Goal: Transaction & Acquisition: Purchase product/service

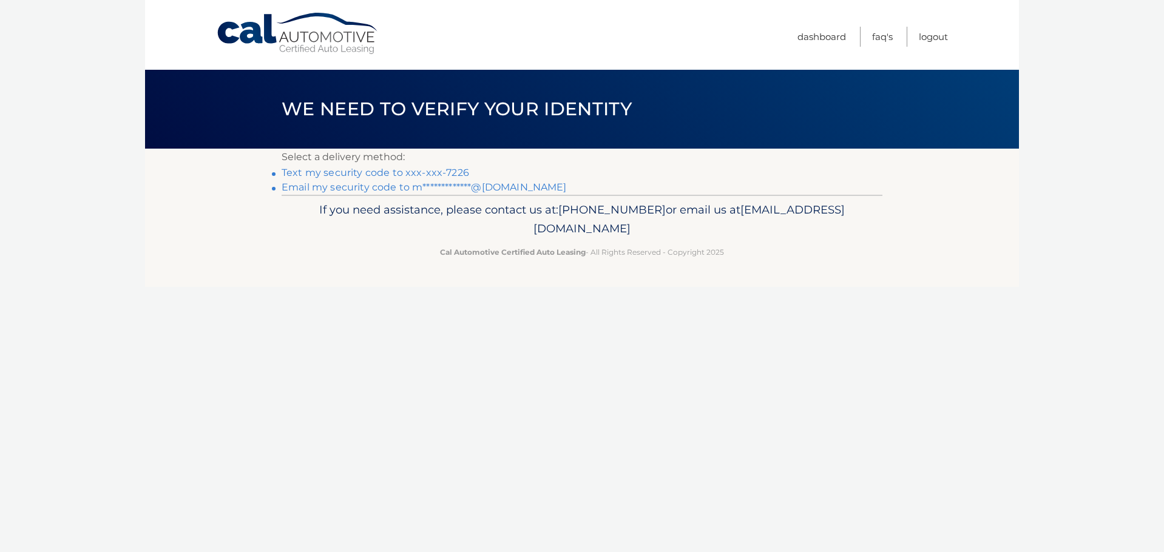
click at [371, 169] on link "Text my security code to xxx-xxx-7226" at bounding box center [376, 173] width 188 height 12
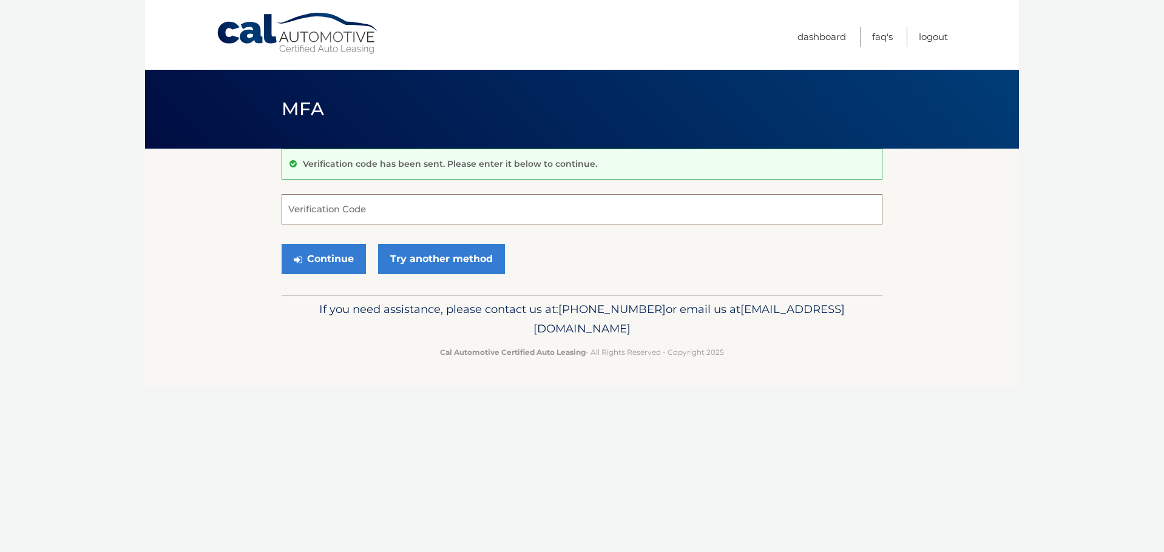
click at [345, 209] on input "Verification Code" at bounding box center [582, 209] width 601 height 30
type input "226272"
click at [332, 259] on button "Continue" at bounding box center [324, 259] width 84 height 30
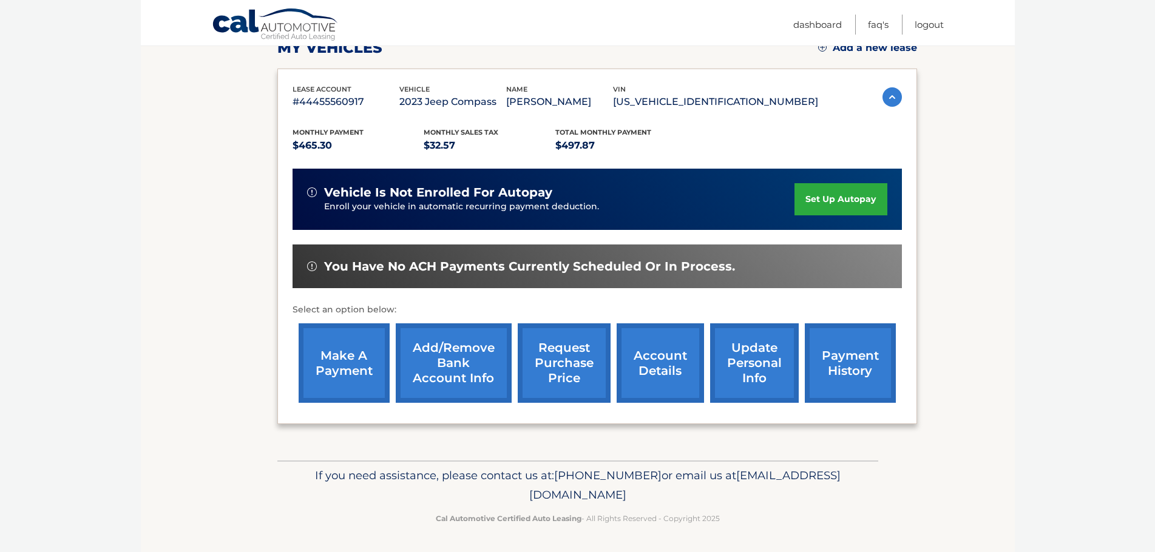
scroll to position [183, 0]
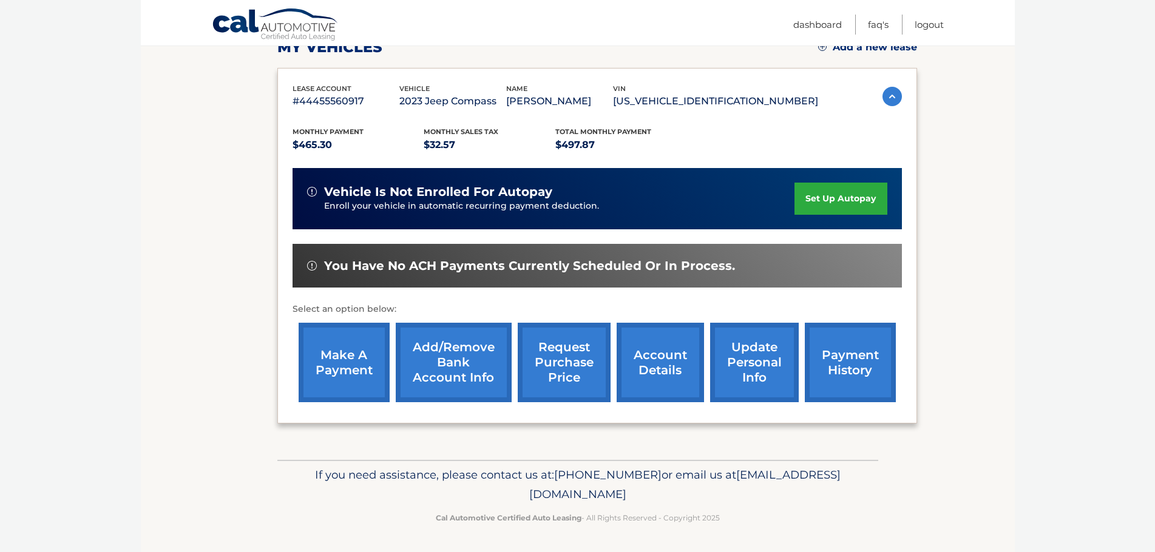
click at [330, 364] on link "make a payment" at bounding box center [344, 363] width 91 height 80
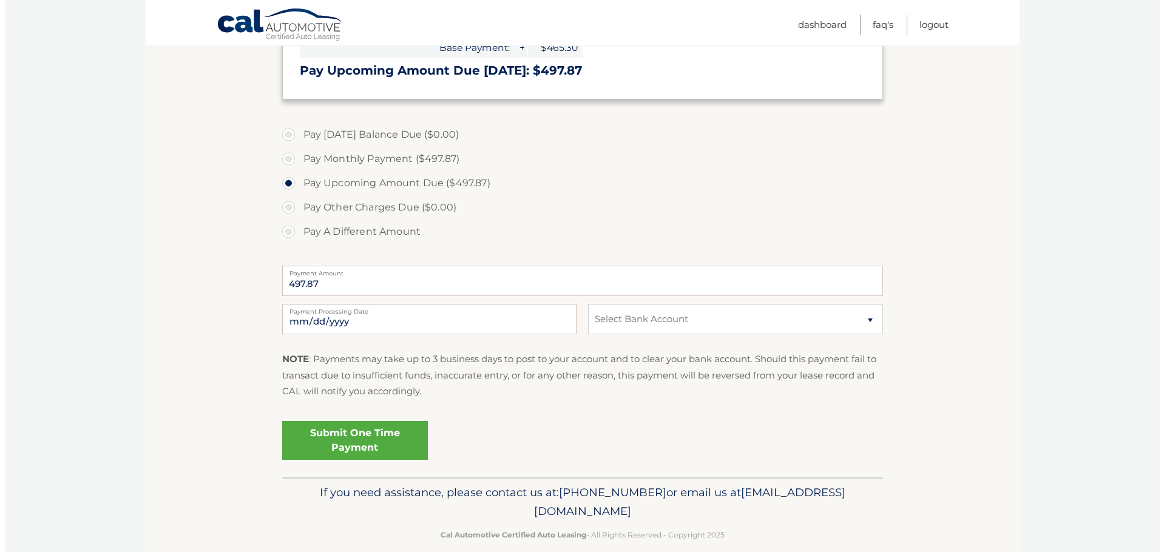
scroll to position [303, 0]
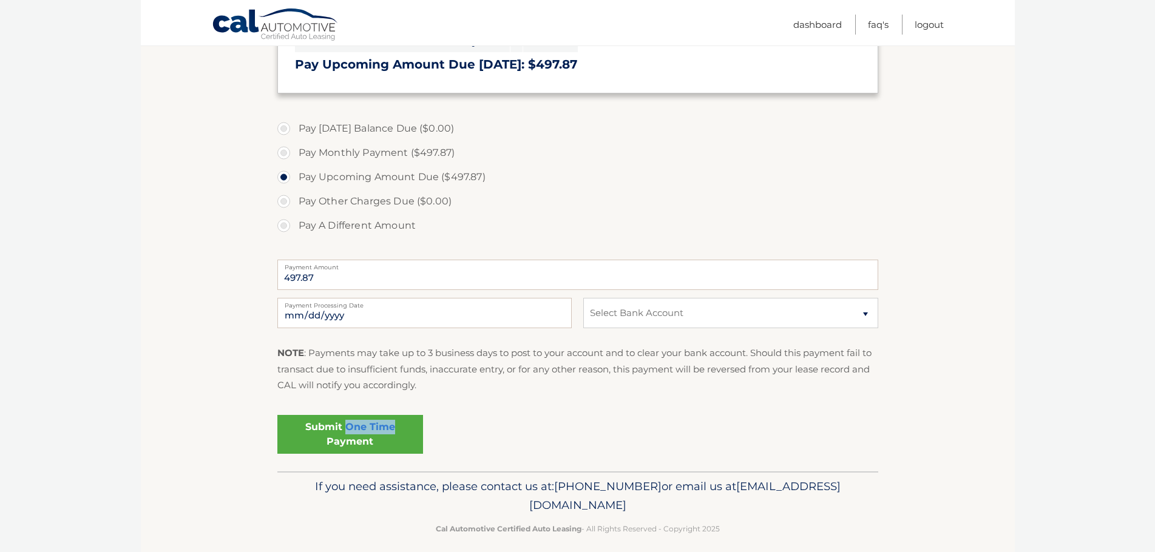
drag, startPoint x: 349, startPoint y: 432, endPoint x: 685, endPoint y: 408, distance: 337.1
click at [642, 411] on div "Submit One Time Payment" at bounding box center [577, 432] width 601 height 44
click at [864, 311] on select "Select Bank Account Checking PNC BANK, NA *****7711 Checking BANK OF AMERICA, N…" at bounding box center [730, 313] width 294 height 30
select select "MDI5YTFmMjctMjUwNS00ZTFiLTg3MzUtNjZmZDQ1NzYyNWM2"
click at [583, 298] on select "Select Bank Account Checking PNC BANK, NA *****7711 Checking BANK OF AMERICA, N…" at bounding box center [730, 313] width 294 height 30
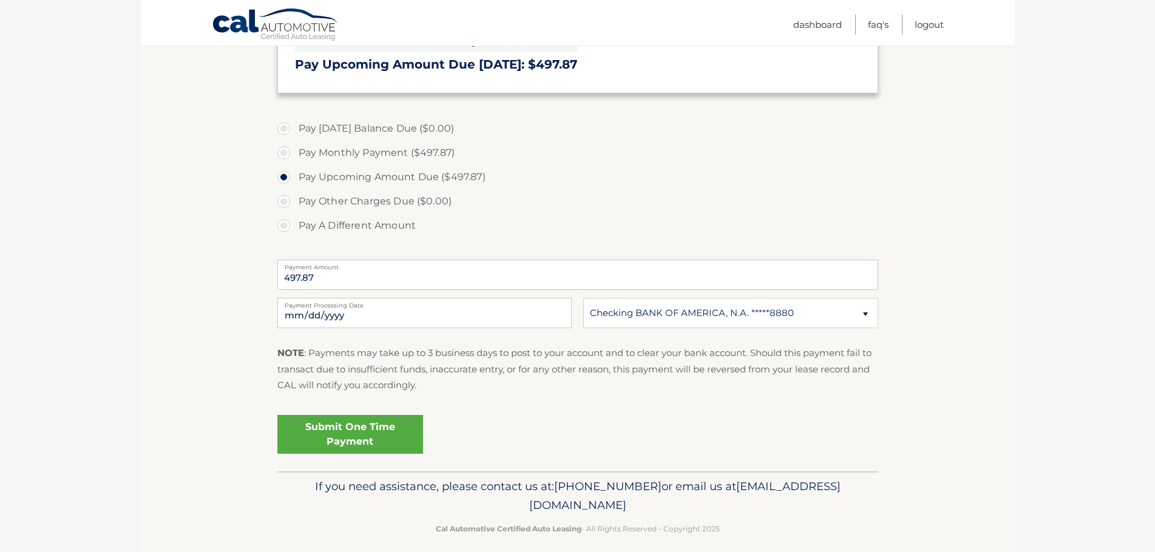
click at [328, 429] on link "Submit One Time Payment" at bounding box center [350, 434] width 146 height 39
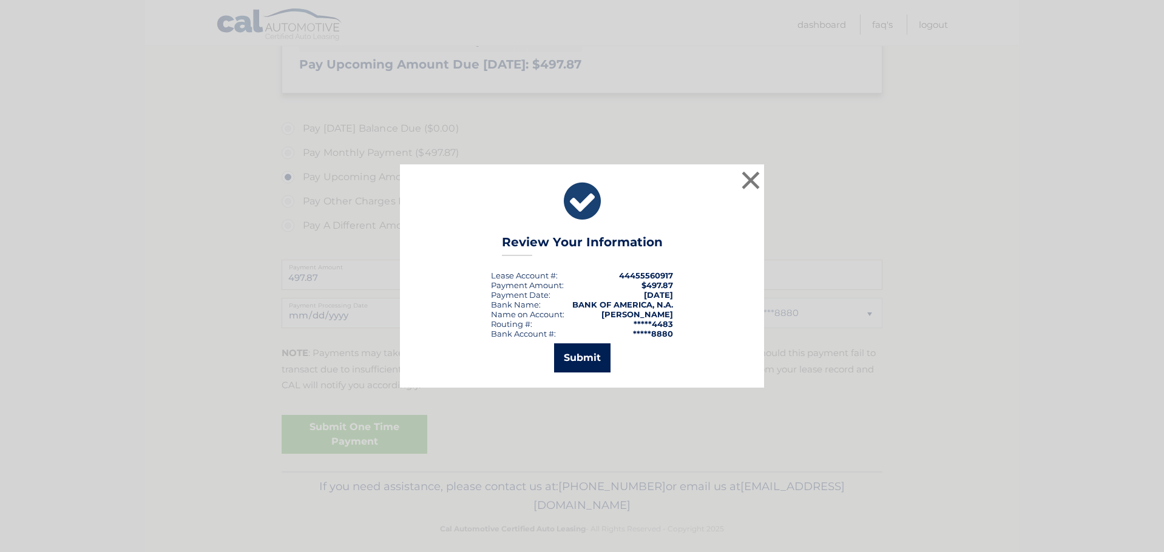
click at [579, 359] on button "Submit" at bounding box center [582, 358] width 56 height 29
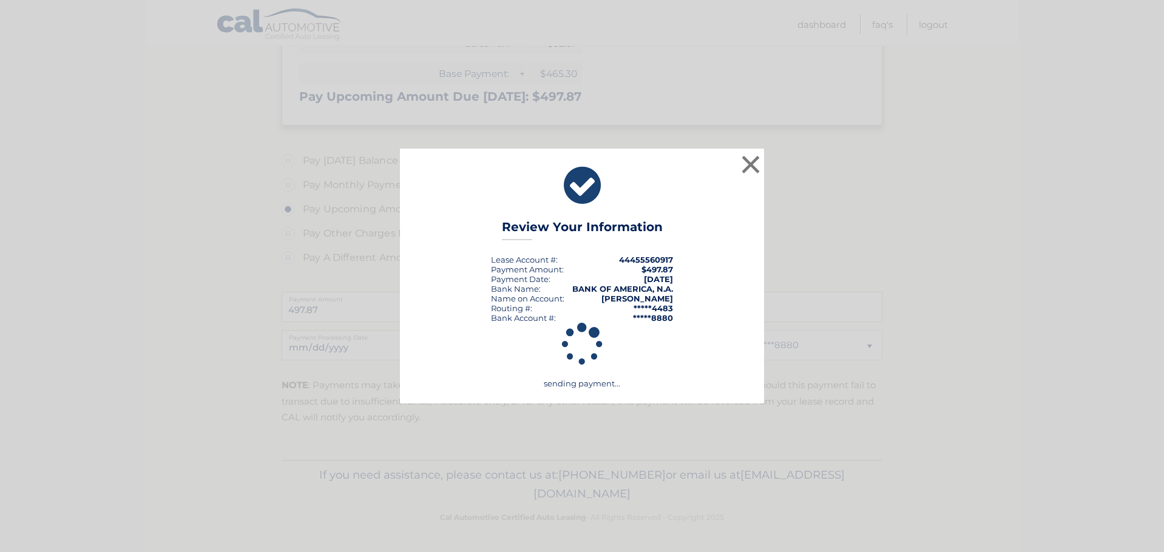
scroll to position [271, 0]
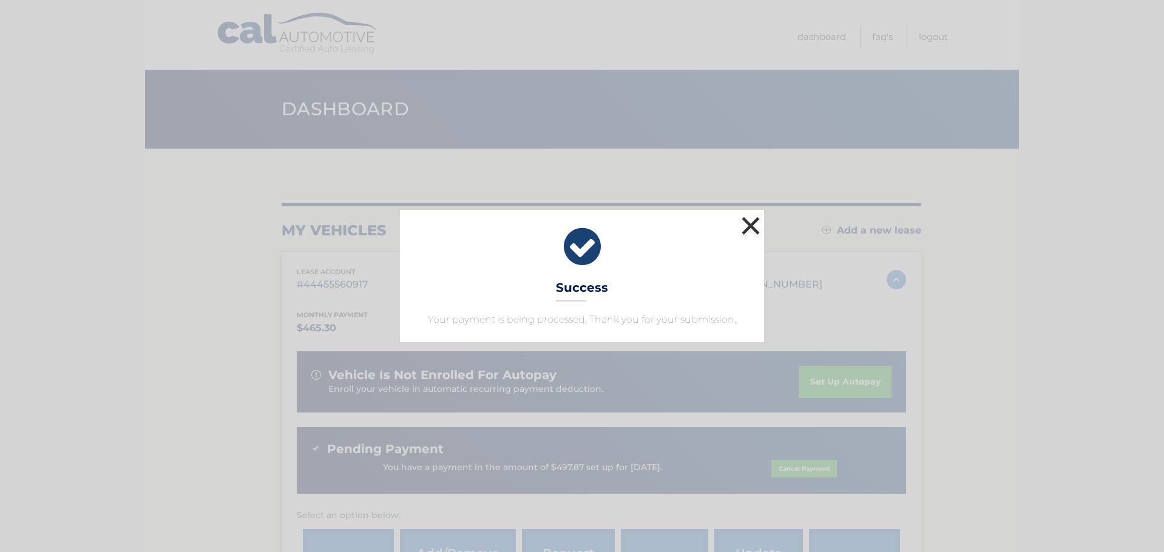
click at [753, 228] on button "×" at bounding box center [751, 226] width 24 height 24
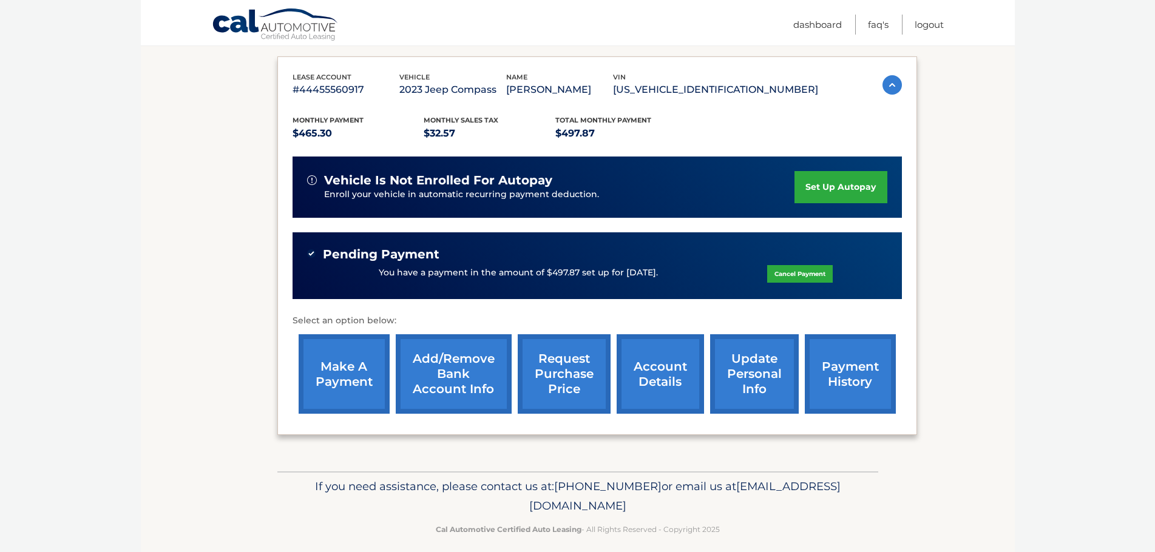
scroll to position [206, 0]
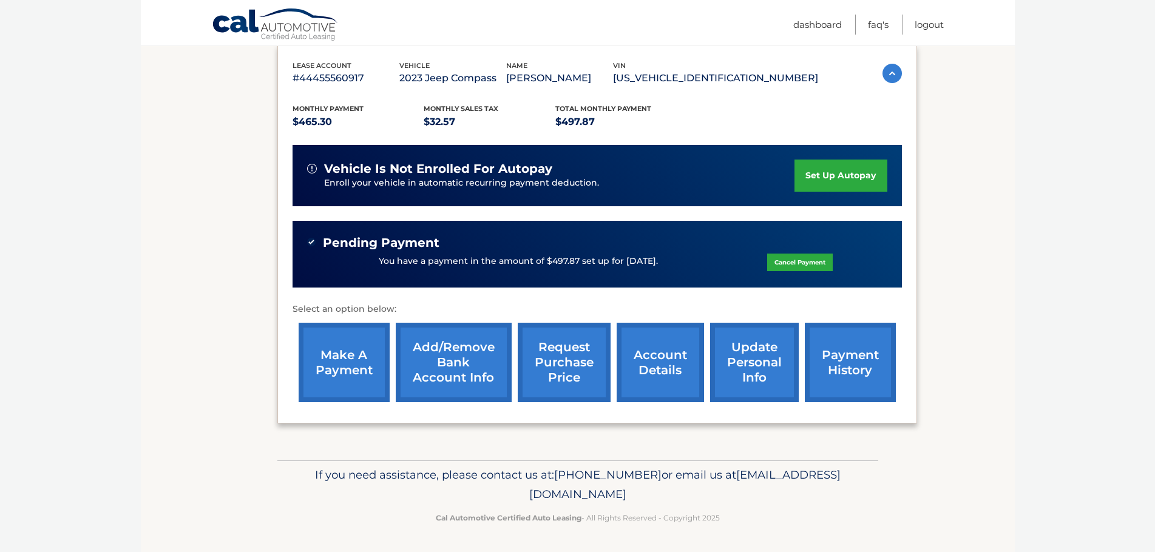
click at [662, 363] on link "account details" at bounding box center [660, 363] width 87 height 80
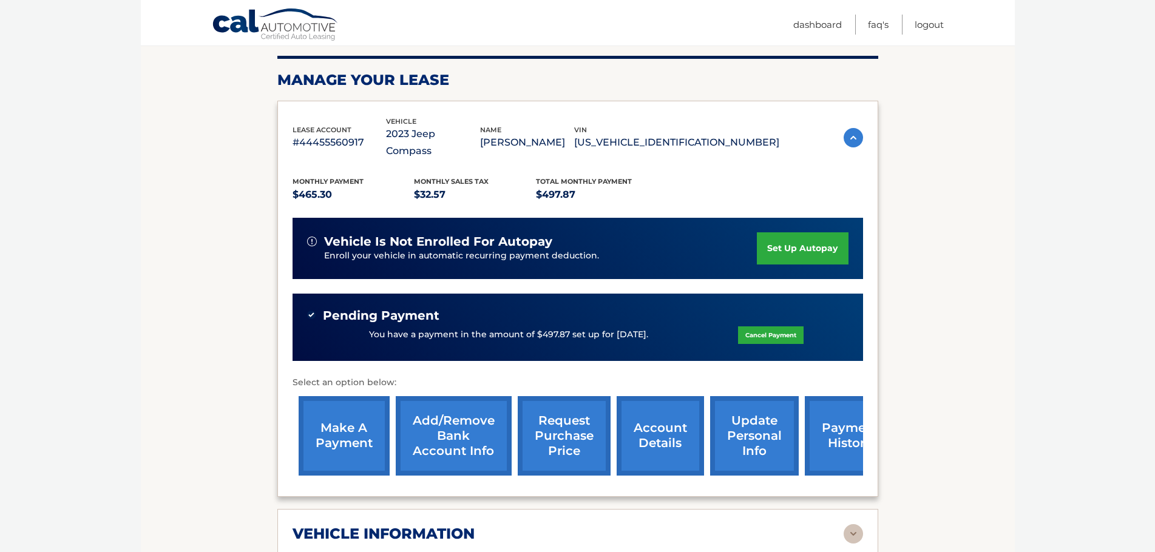
scroll to position [182, 0]
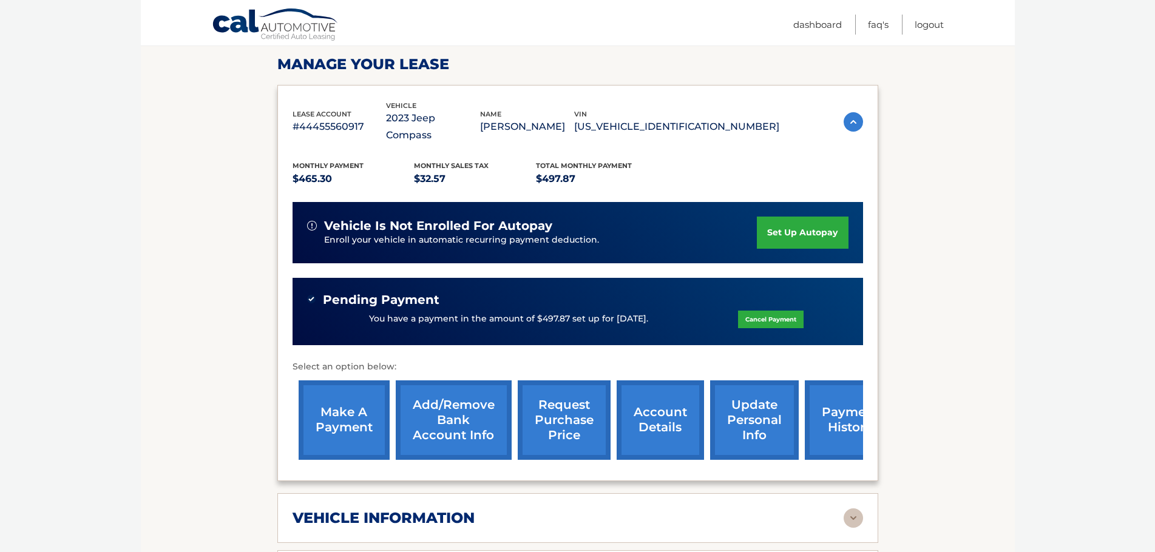
click at [831, 398] on link "payment history" at bounding box center [850, 421] width 91 height 80
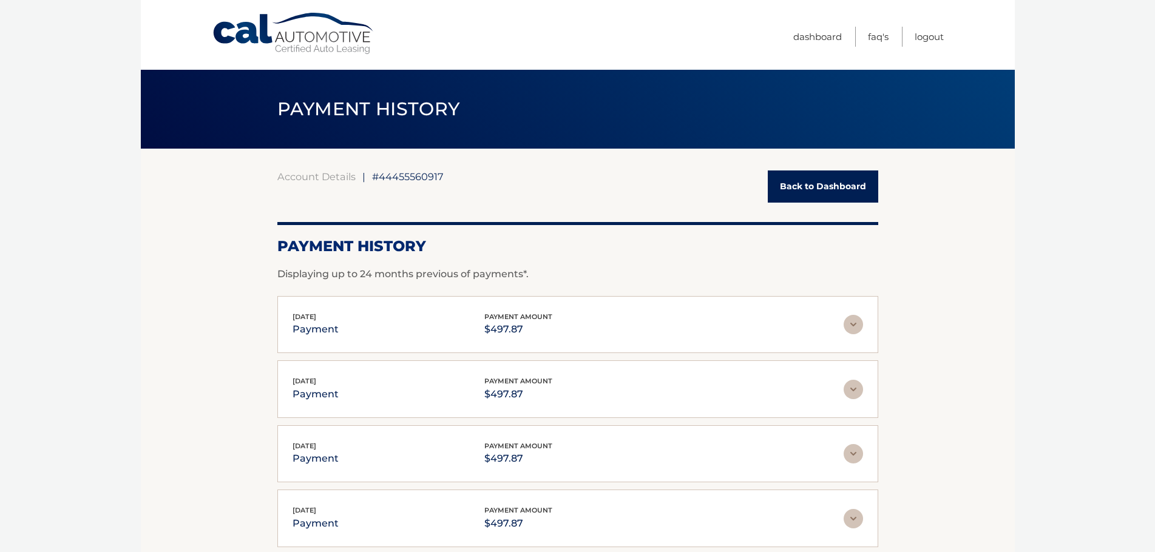
click at [817, 191] on link "Back to Dashboard" at bounding box center [823, 187] width 110 height 32
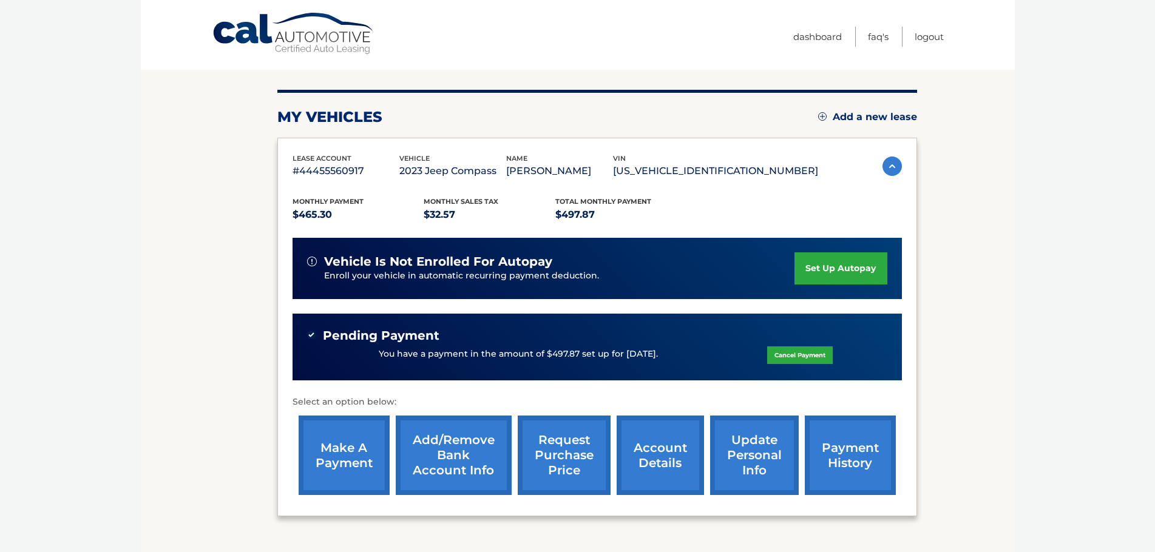
scroll to position [121, 0]
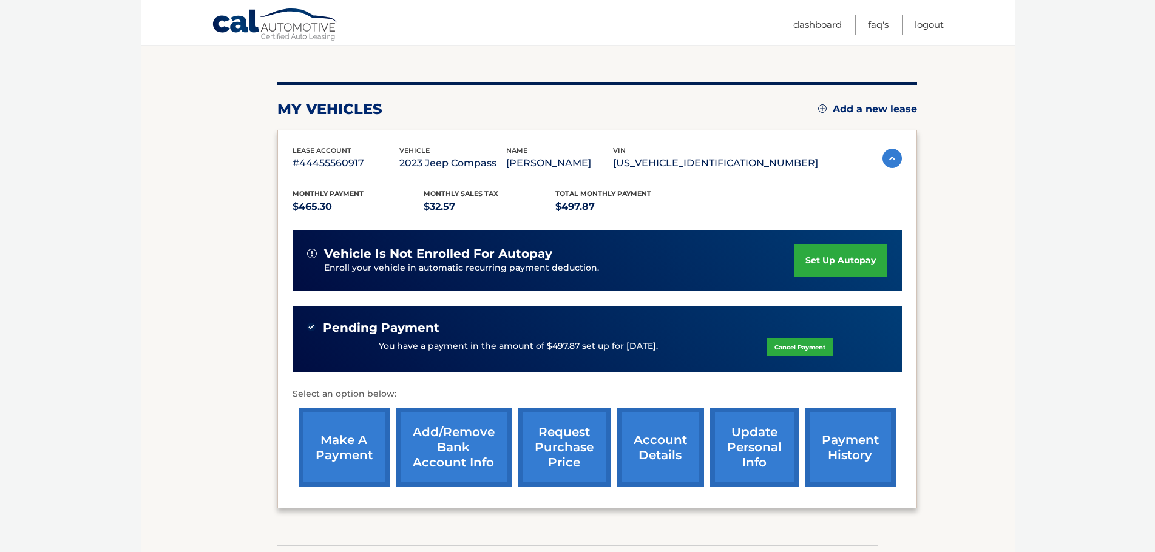
click at [570, 445] on link "request purchase price" at bounding box center [564, 448] width 93 height 80
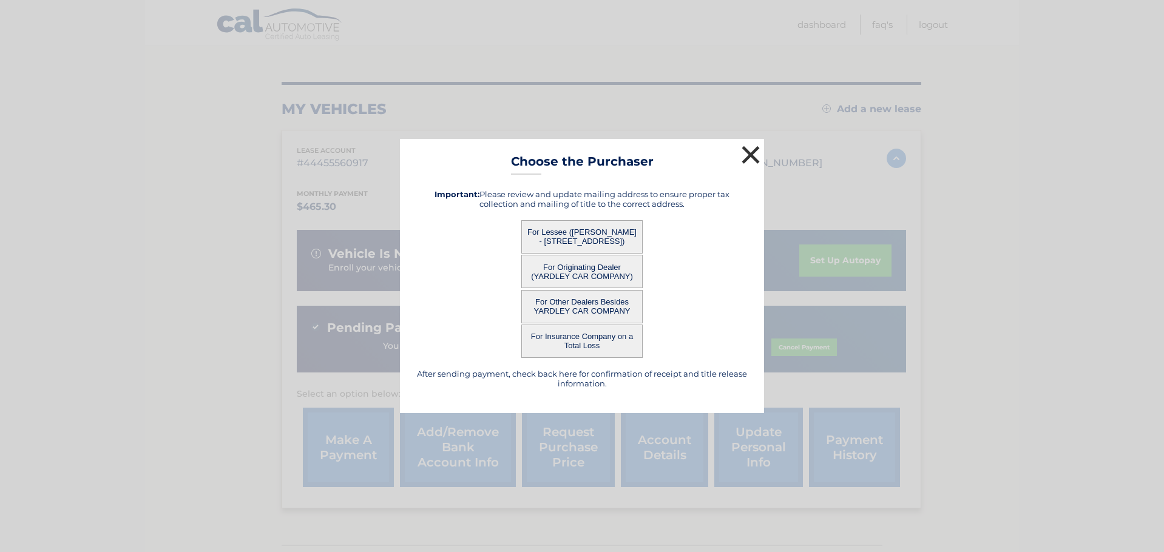
click at [751, 151] on button "×" at bounding box center [751, 155] width 24 height 24
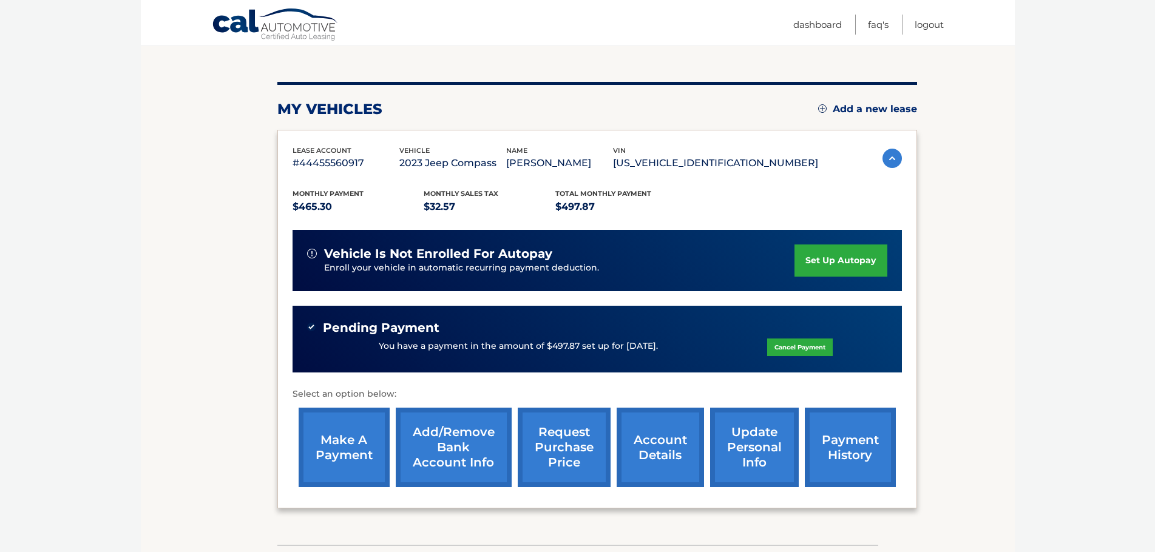
click at [348, 445] on link "make a payment" at bounding box center [344, 448] width 91 height 80
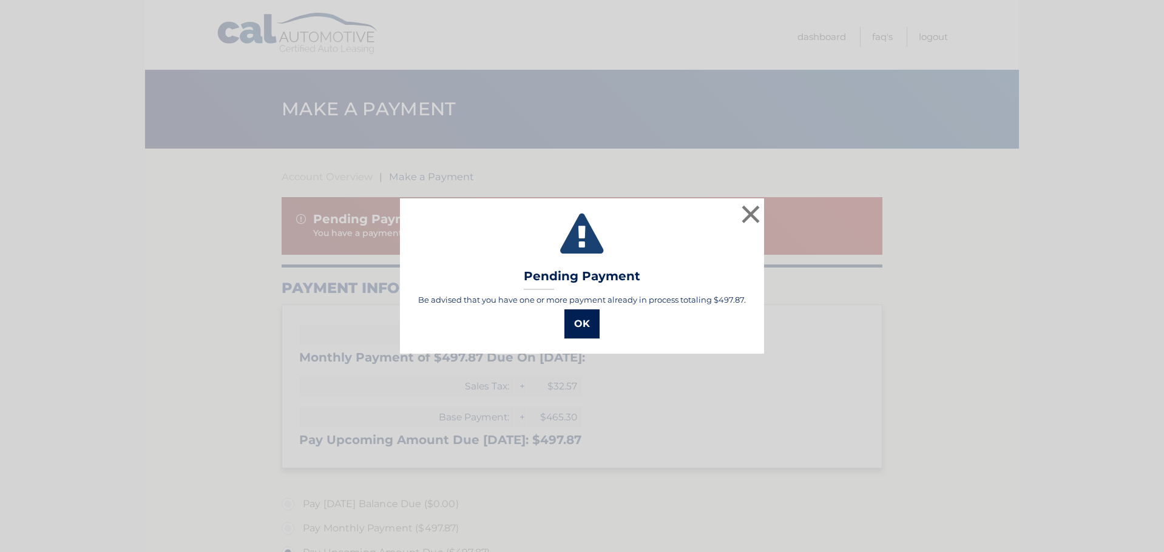
click at [586, 324] on button "OK" at bounding box center [581, 324] width 35 height 29
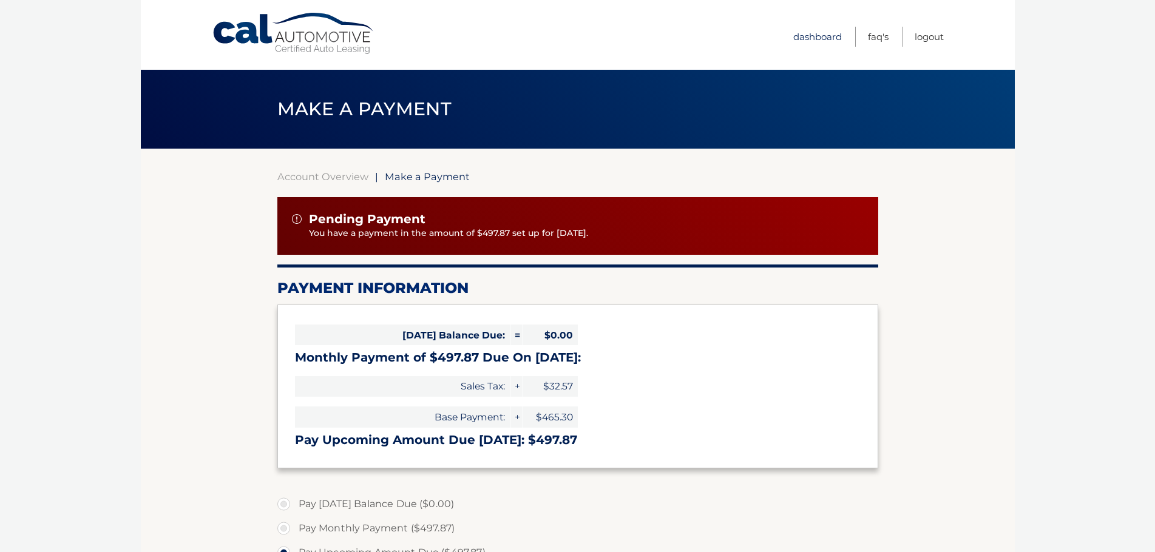
click at [817, 33] on link "Dashboard" at bounding box center [817, 37] width 49 height 20
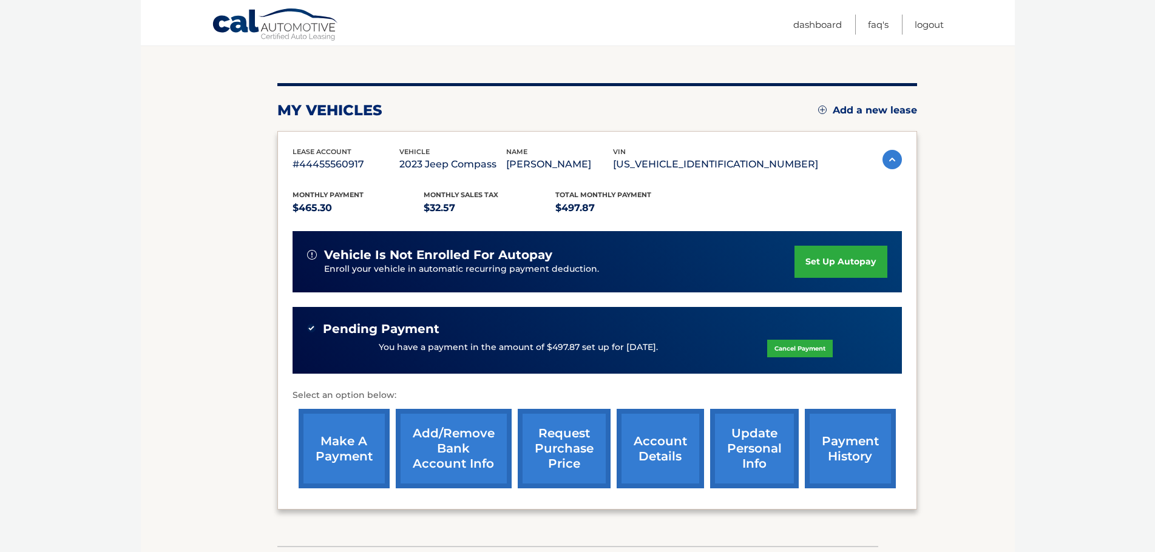
scroll to position [121, 0]
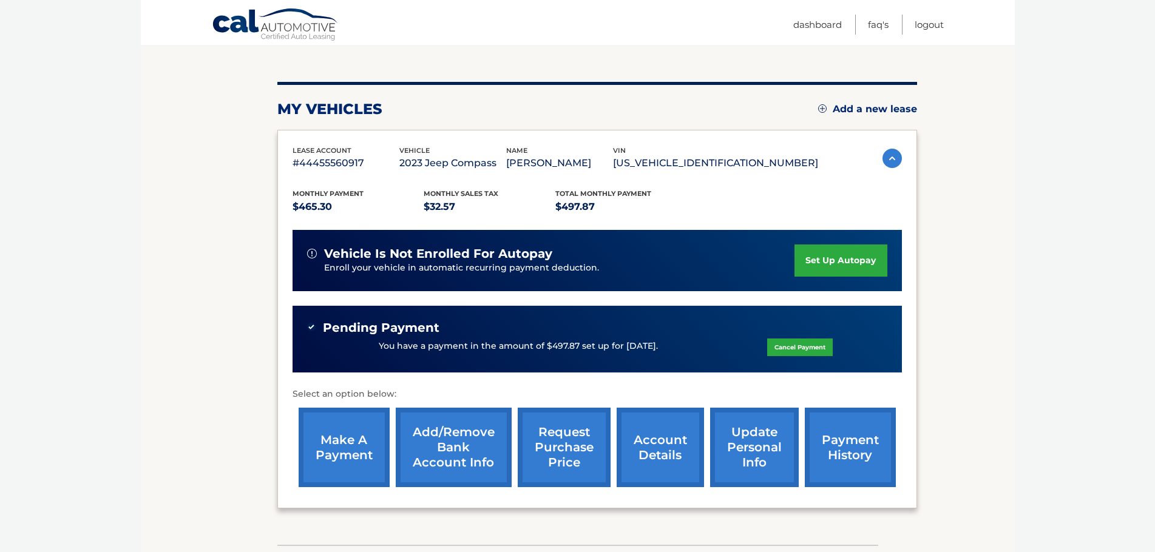
click at [888, 152] on img at bounding box center [891, 158] width 19 height 19
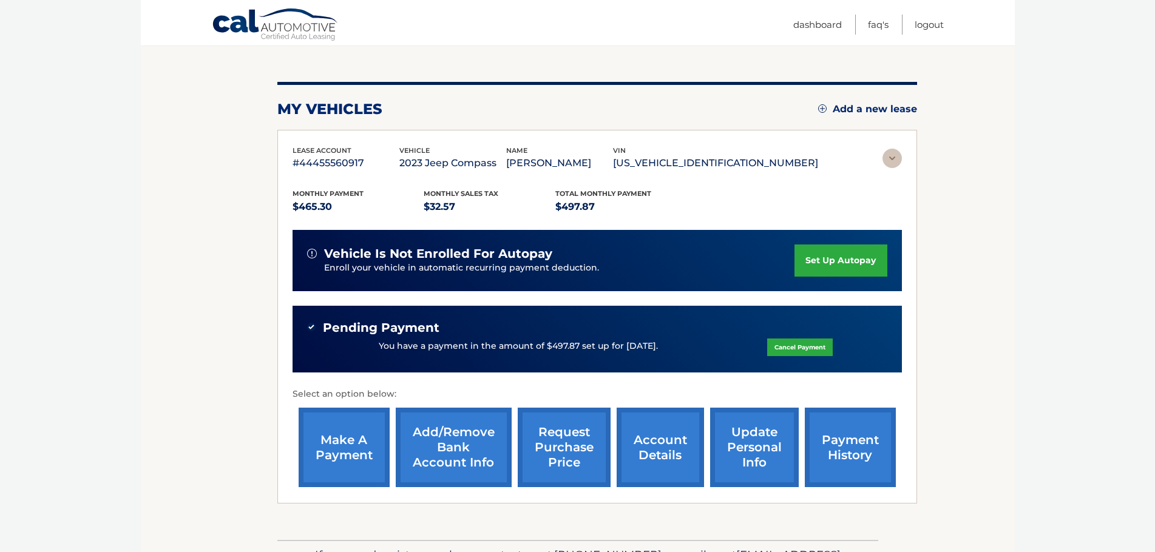
scroll to position [0, 0]
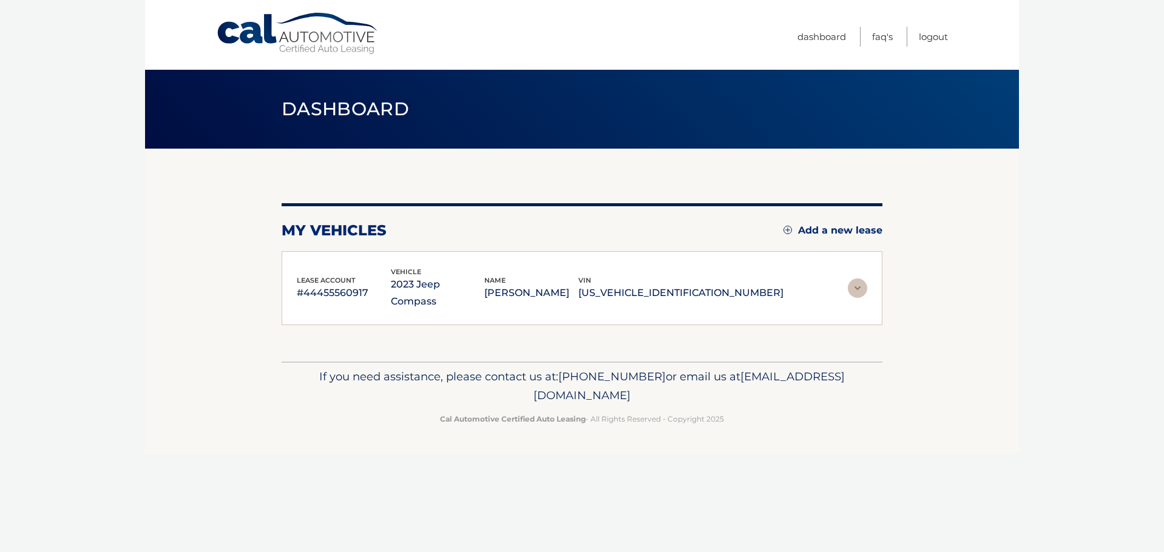
click at [854, 279] on img at bounding box center [857, 288] width 19 height 19
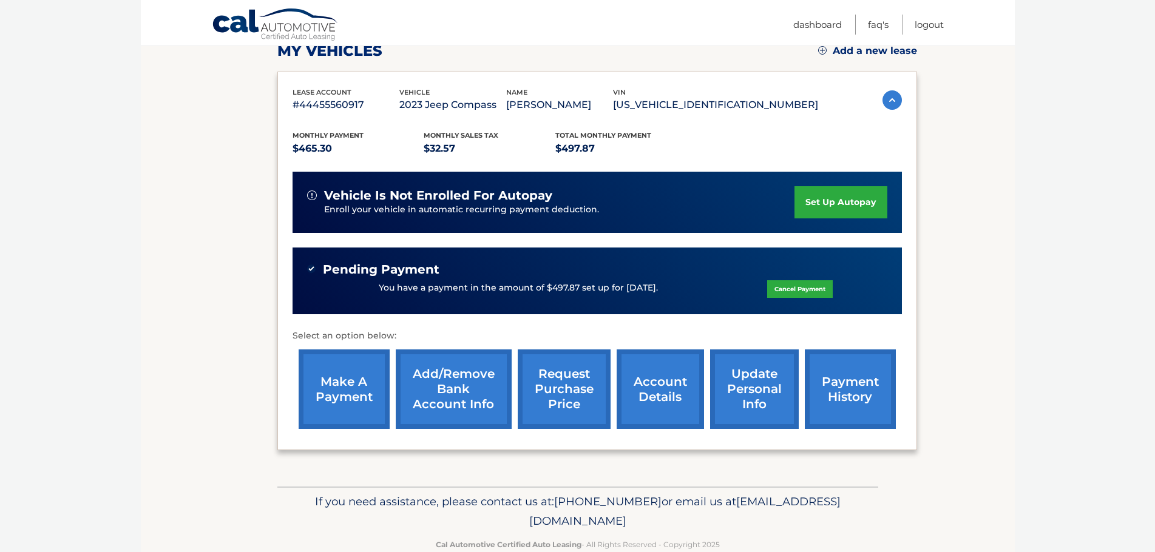
scroll to position [206, 0]
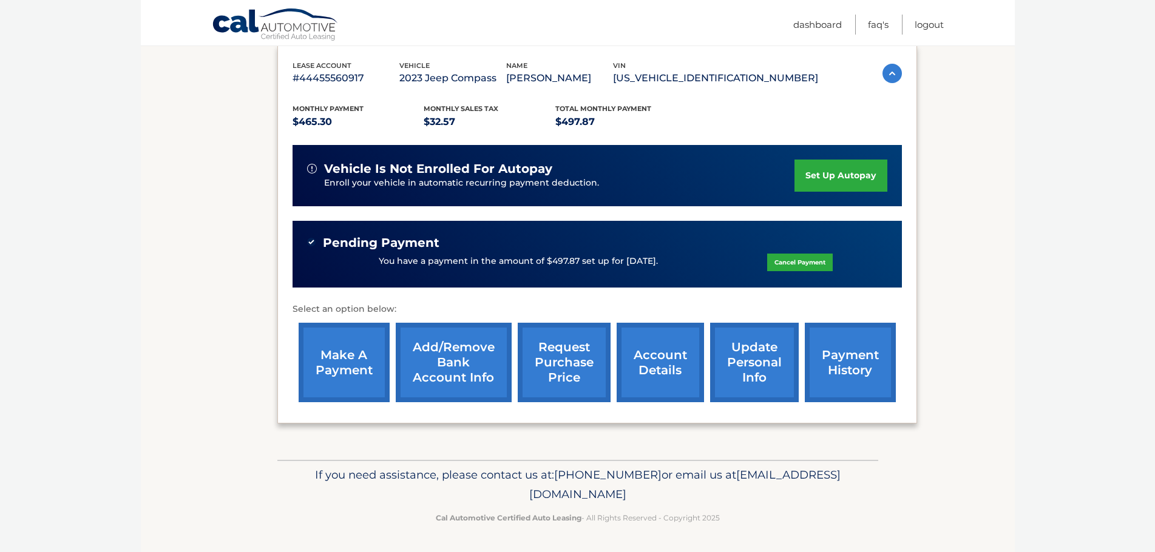
click at [659, 357] on link "account details" at bounding box center [660, 363] width 87 height 80
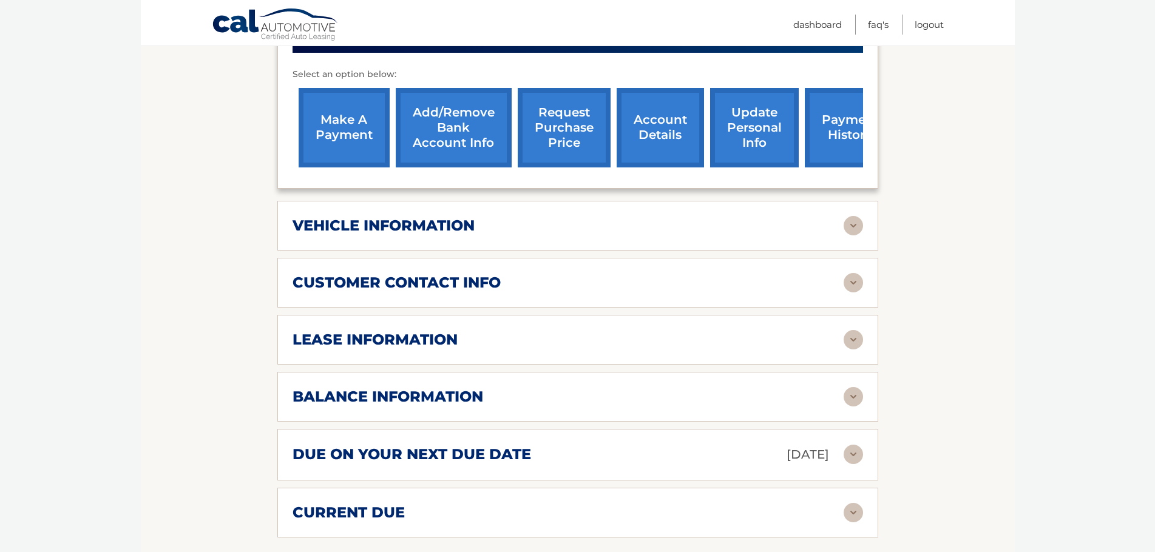
scroll to position [486, 0]
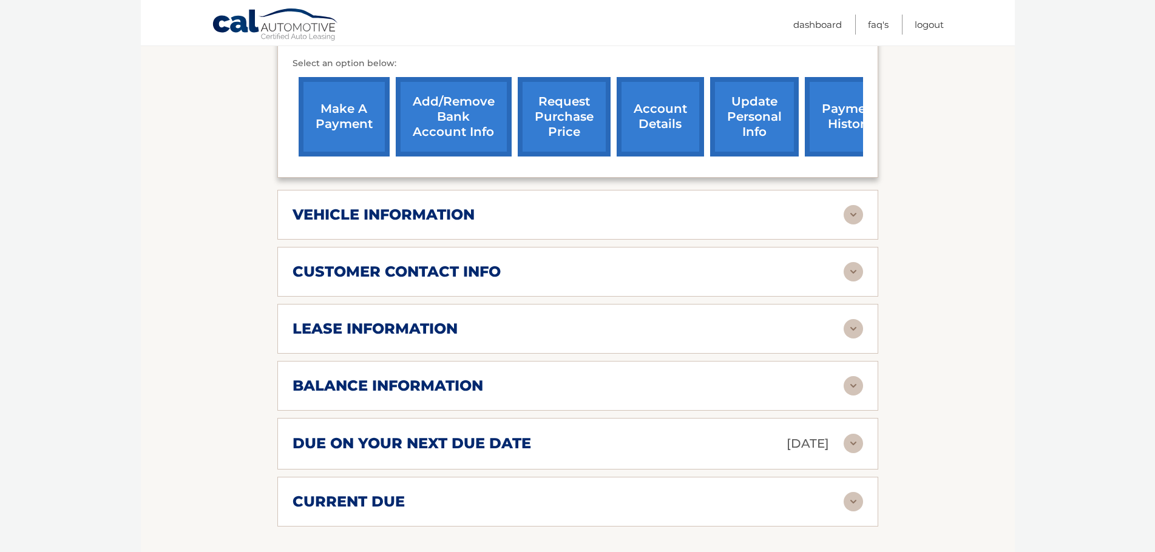
click at [855, 376] on img at bounding box center [853, 385] width 19 height 19
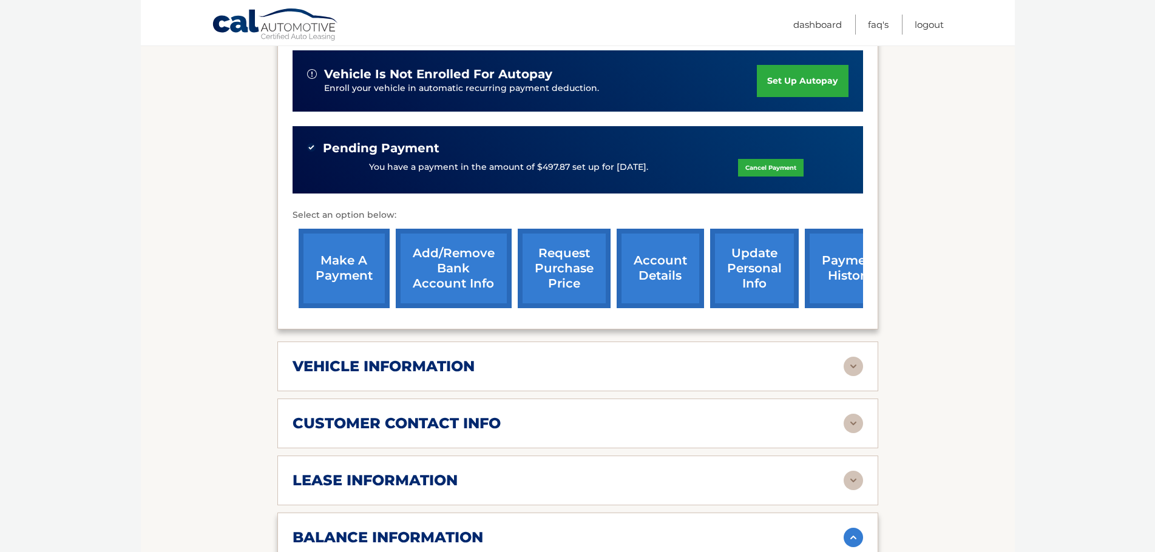
scroll to position [275, 0]
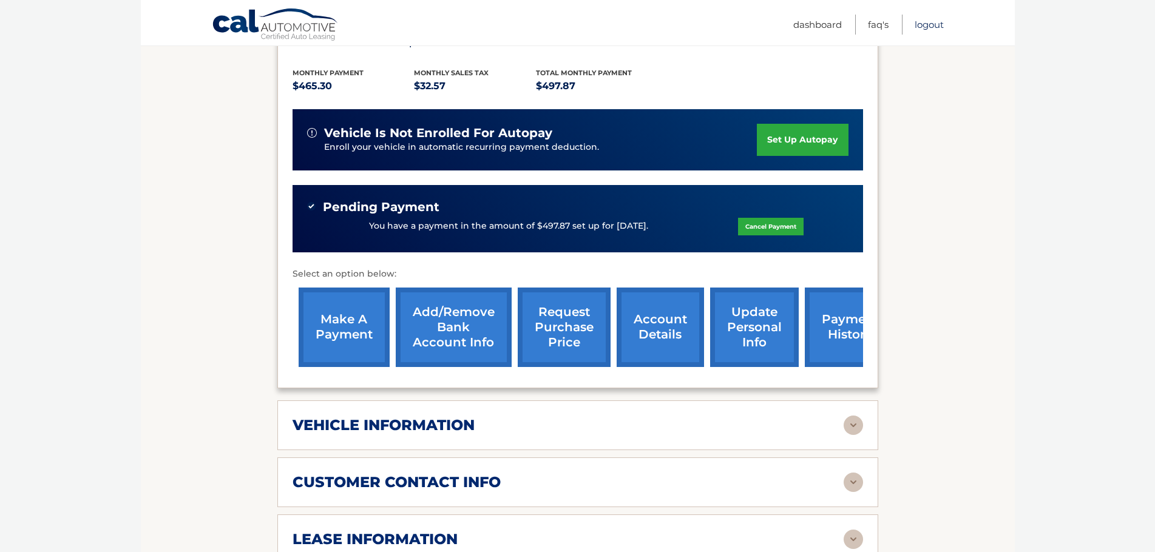
click at [928, 27] on link "Logout" at bounding box center [929, 25] width 29 height 20
